Goal: Transaction & Acquisition: Purchase product/service

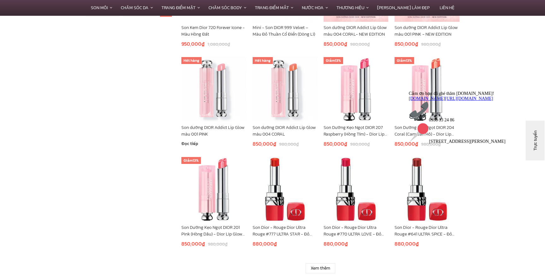
scroll to position [332, 0]
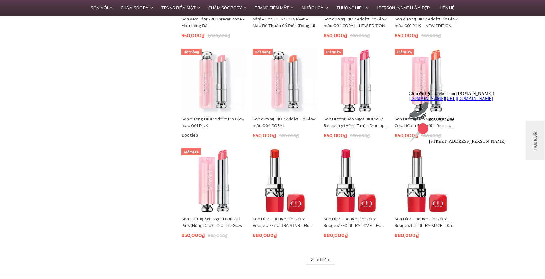
click at [208, 101] on img at bounding box center [213, 81] width 65 height 65
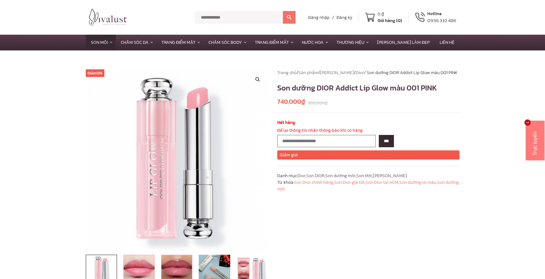
click at [305, 143] on input "text" at bounding box center [326, 141] width 98 height 12
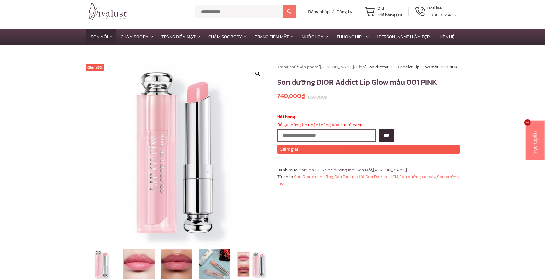
scroll to position [5, 0]
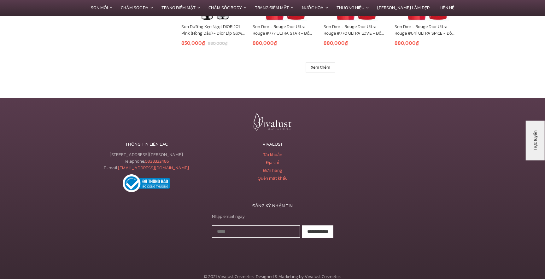
scroll to position [501, 0]
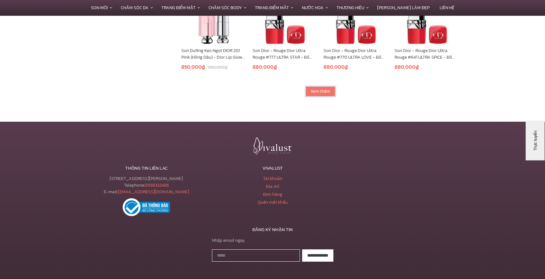
click at [322, 94] on link "Xem thêm" at bounding box center [321, 91] width 30 height 10
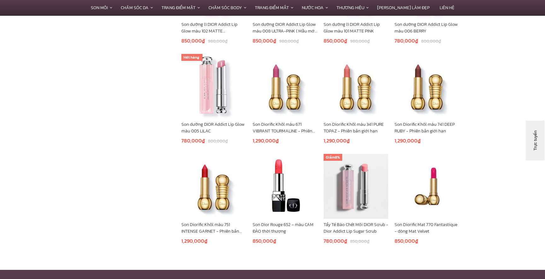
scroll to position [721, 0]
